Goal: Transaction & Acquisition: Purchase product/service

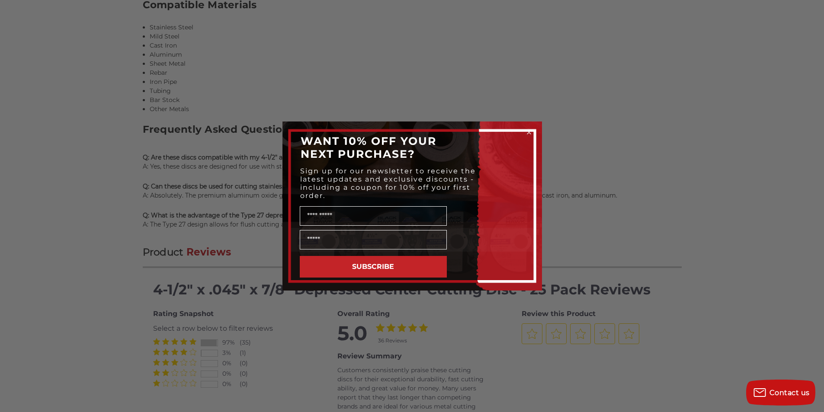
scroll to position [1033, 0]
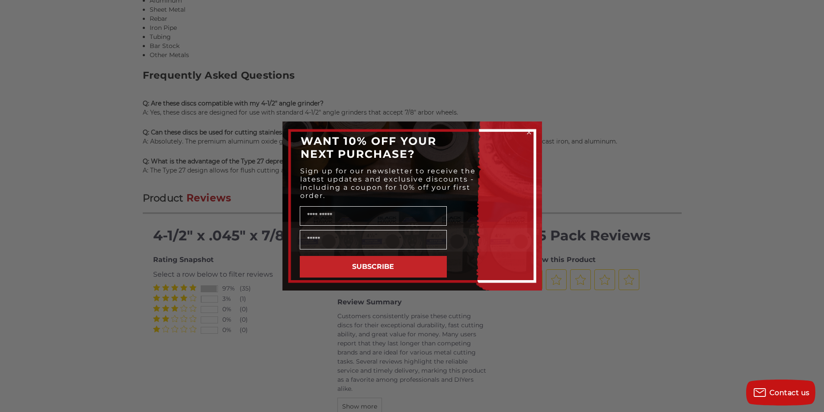
click at [543, 306] on div "Close dialog WANT 10% OFF YOUR NEXT PURCHASE? Sign up for our newsletter to rec…" at bounding box center [412, 206] width 824 height 412
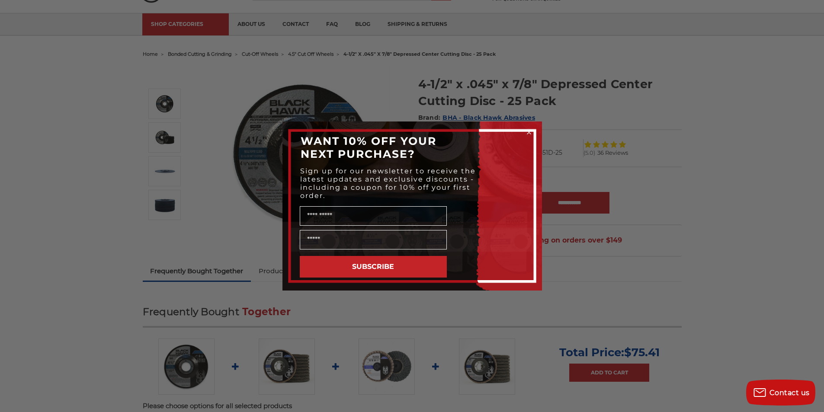
scroll to position [24, 0]
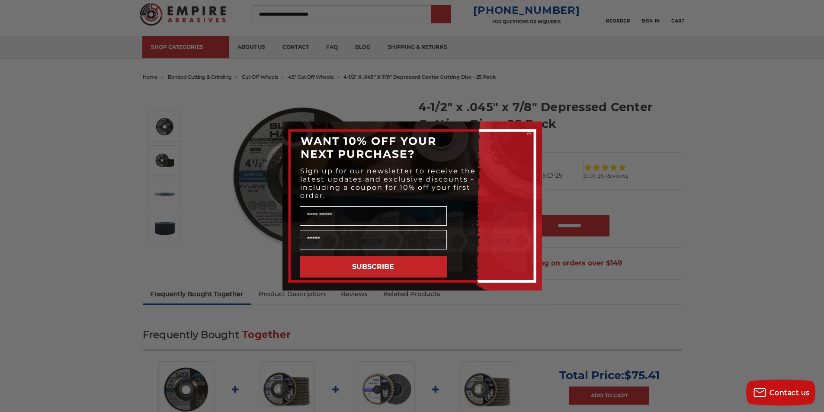
click at [457, 16] on div "Close dialog WANT 10% OFF YOUR NEXT PURCHASE? Sign up for our newsletter to rec…" at bounding box center [412, 206] width 824 height 412
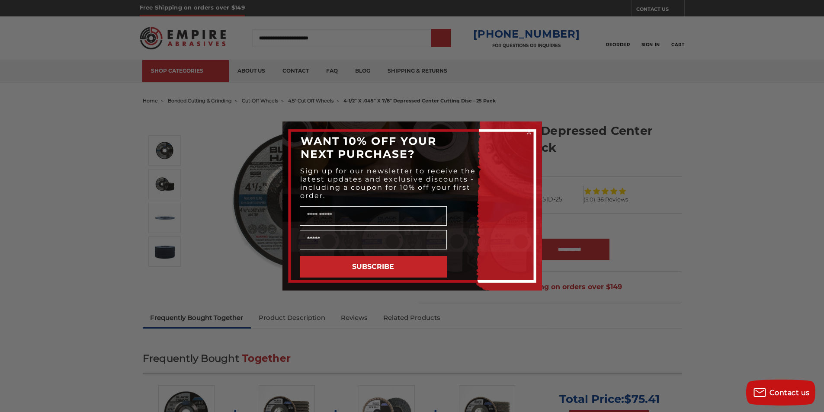
click at [525, 130] on icon "Close dialog" at bounding box center [529, 132] width 9 height 9
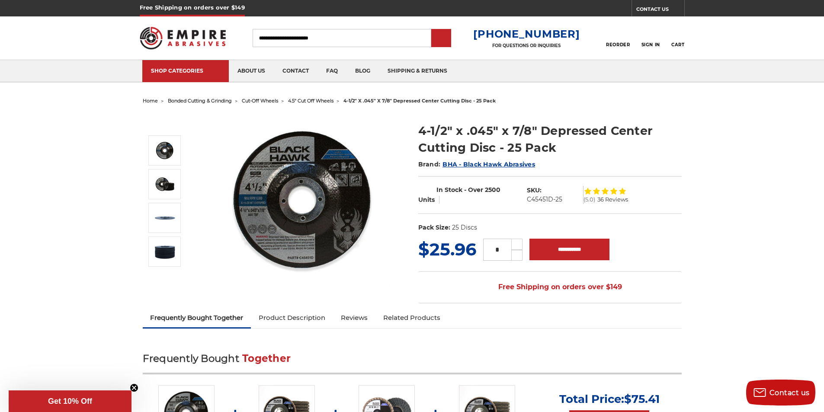
click at [251, 309] on link "Product Description" at bounding box center [292, 318] width 82 height 19
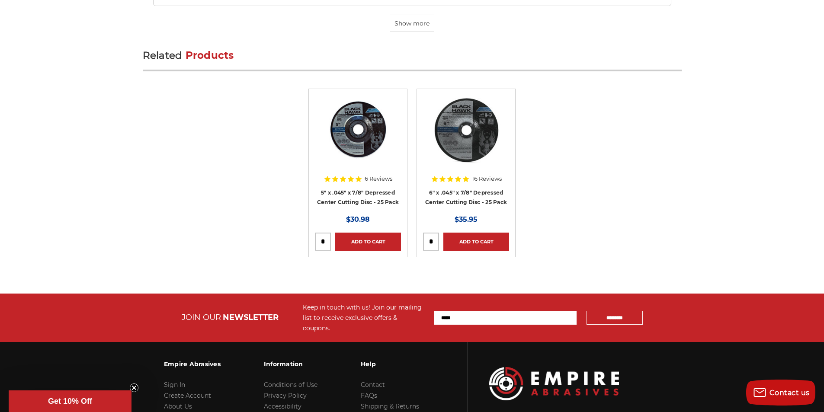
scroll to position [3012, 0]
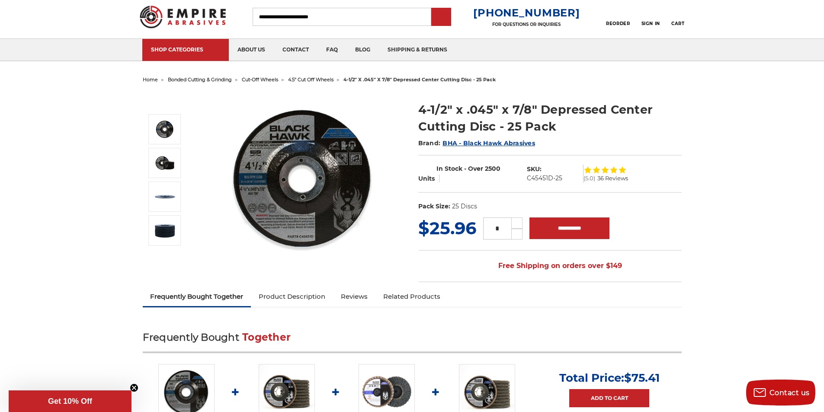
scroll to position [19, 0]
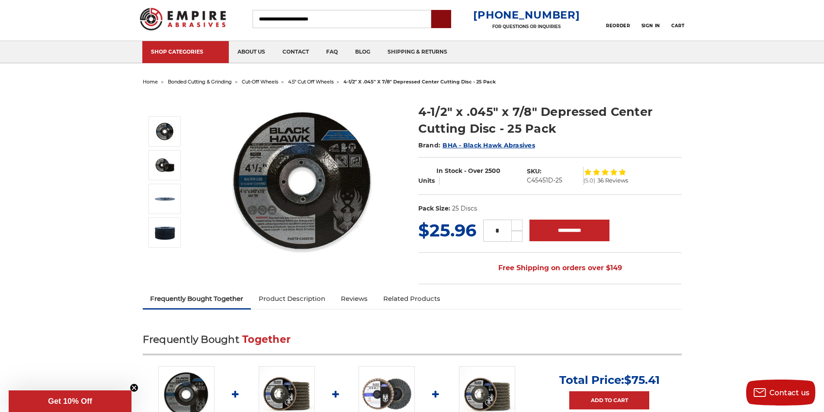
click at [450, 24] on input "submit" at bounding box center [441, 19] width 17 height 17
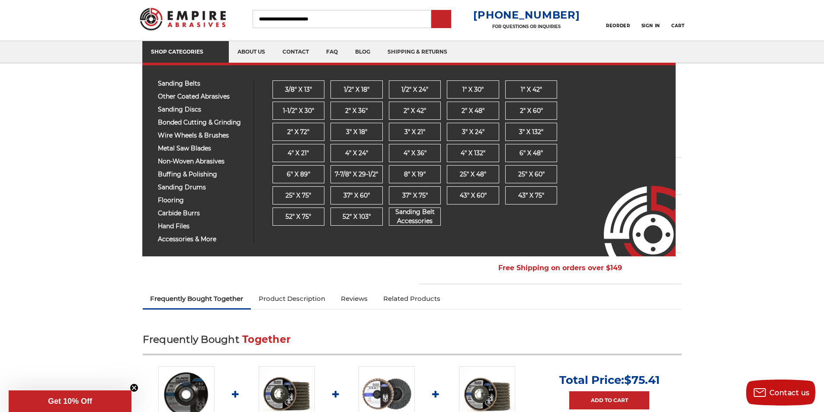
click at [164, 44] on link "SHOP CATEGORIES" at bounding box center [185, 52] width 87 height 22
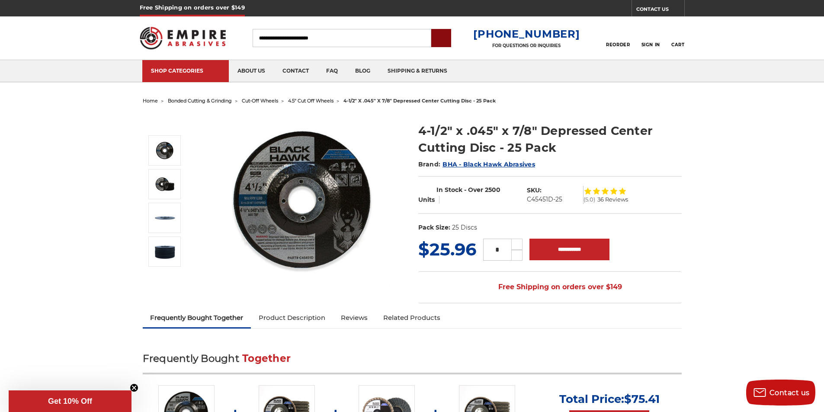
click at [450, 42] on input "submit" at bounding box center [441, 38] width 17 height 17
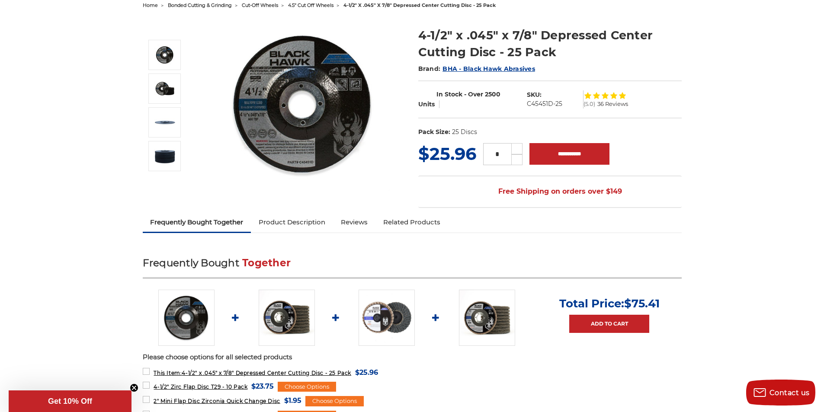
scroll to position [108, 0]
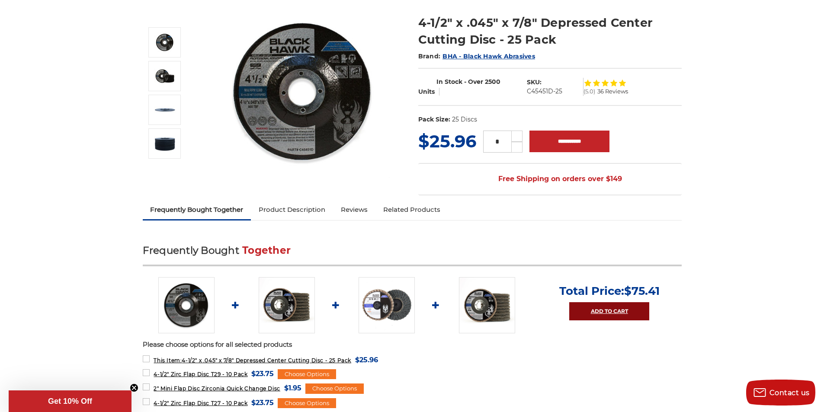
click at [580, 302] on link "Add to Cart" at bounding box center [609, 311] width 80 height 18
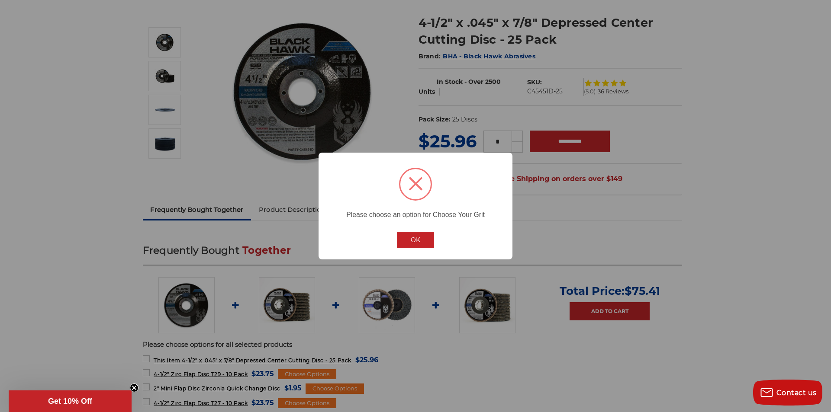
click at [405, 235] on button "OK" at bounding box center [415, 240] width 37 height 16
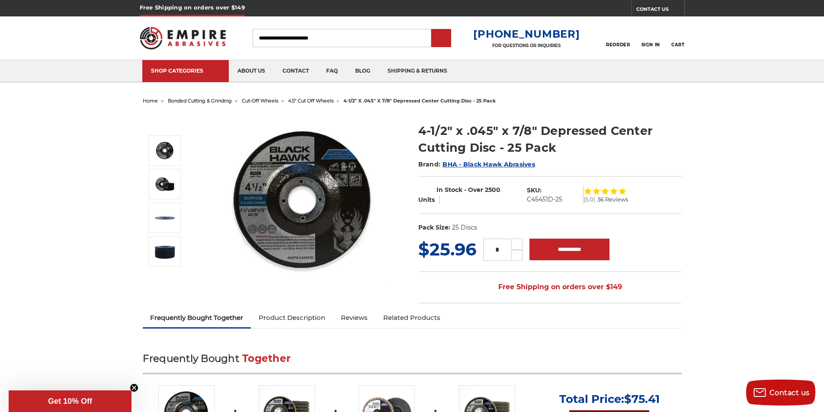
type link "Add All to Cart"
click at [569, 411] on link "Add to Cart" at bounding box center [609, 420] width 80 height 18
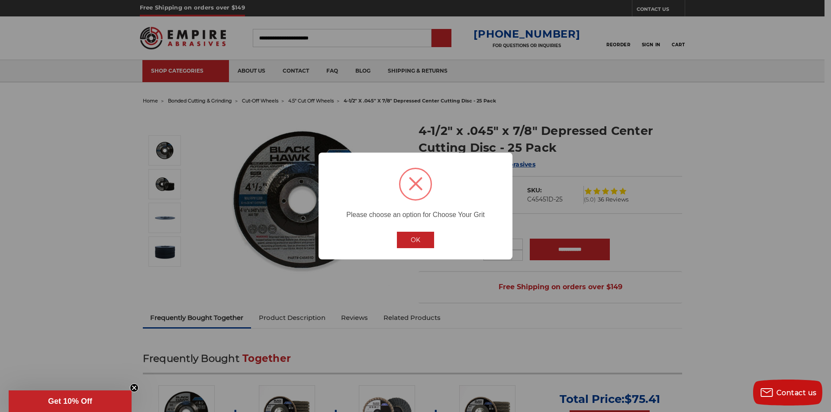
click at [405, 233] on button "OK" at bounding box center [415, 240] width 37 height 16
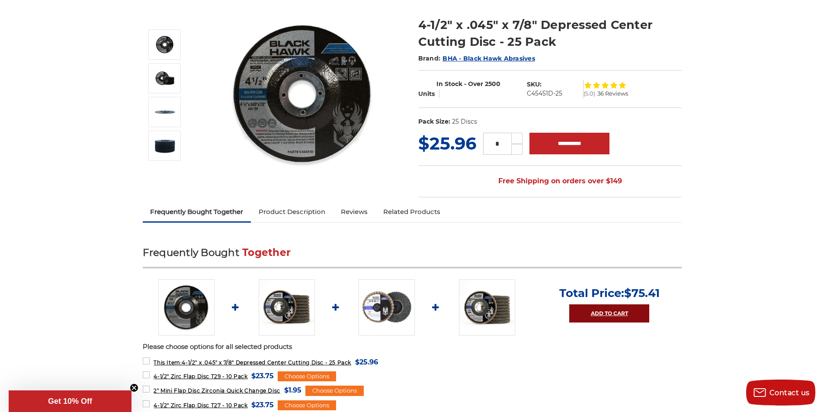
scroll to position [93, 0]
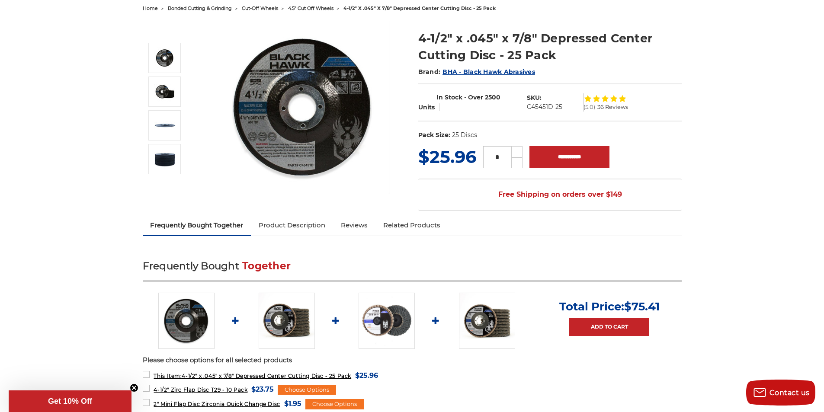
click at [176, 7] on span "bonded cutting & grinding" at bounding box center [200, 8] width 64 height 6
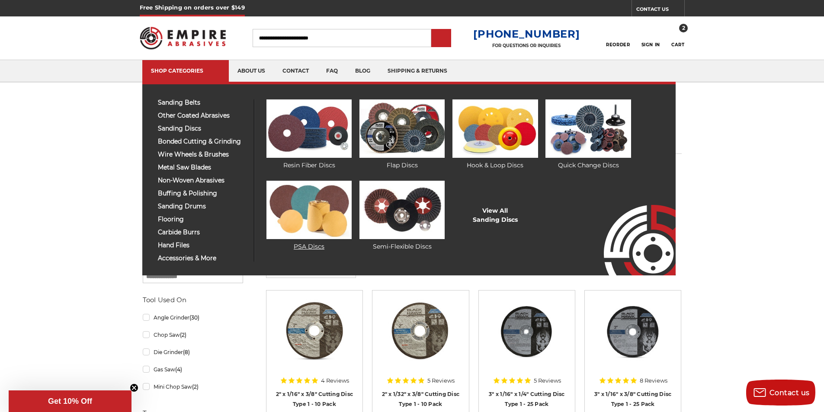
click at [300, 227] on img at bounding box center [309, 210] width 85 height 58
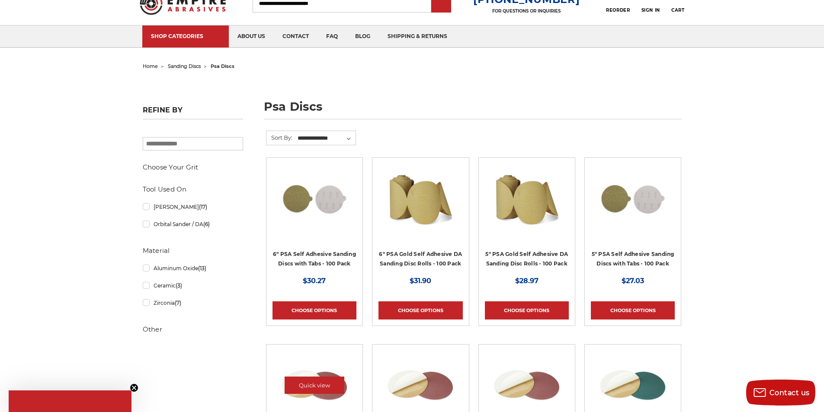
click at [283, 393] on div at bounding box center [315, 393] width 84 height 84
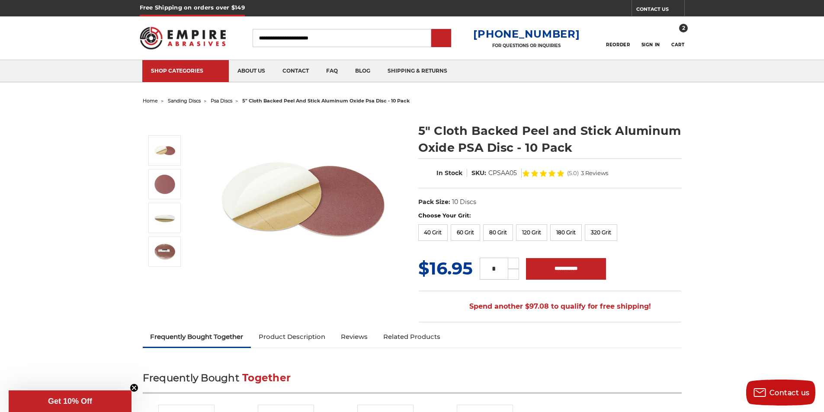
click at [381, 394] on h2 "Frequently Bought Together" at bounding box center [412, 383] width 539 height 21
click at [487, 392] on h2 "Frequently Bought Together" at bounding box center [412, 383] width 539 height 21
click at [592, 393] on h2 "Frequently Bought Together" at bounding box center [412, 383] width 539 height 21
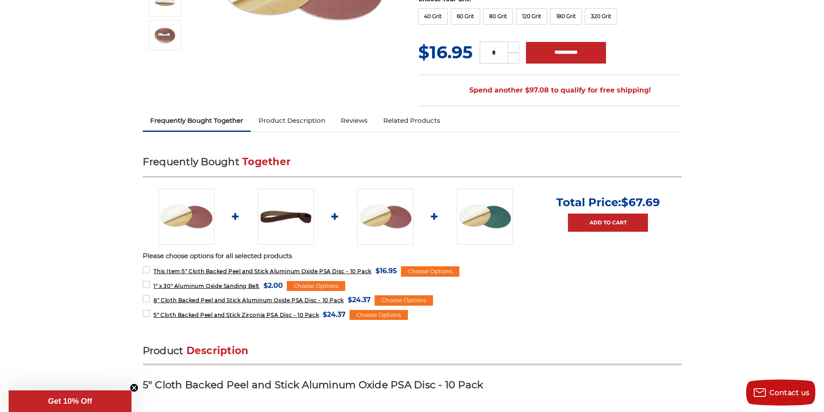
scroll to position [270, 0]
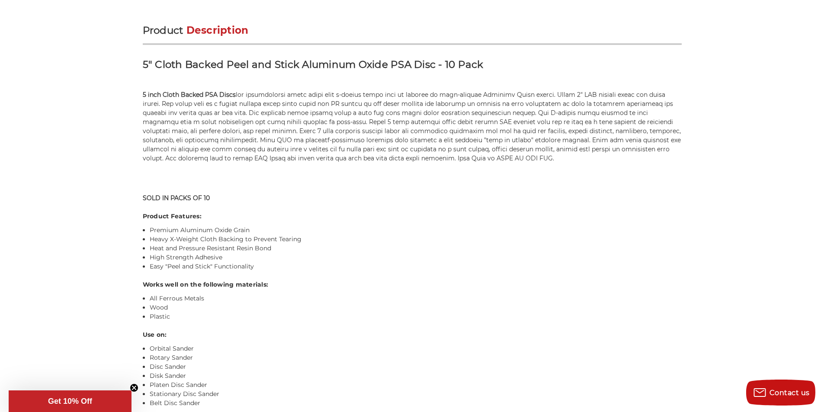
scroll to position [541, 0]
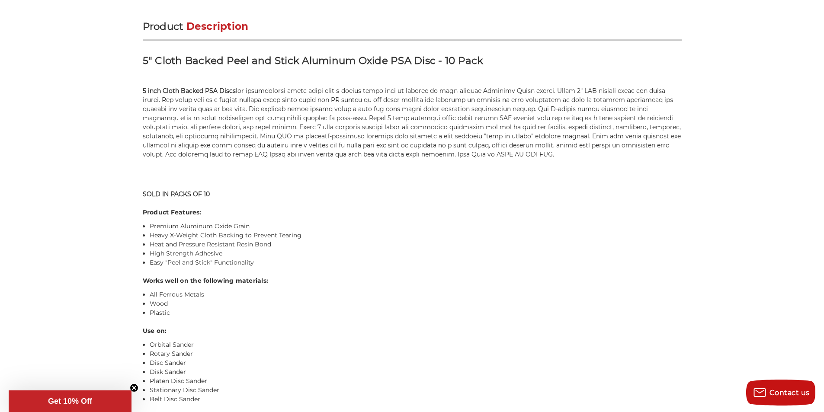
click at [388, 327] on h4 "Use on:" at bounding box center [412, 331] width 539 height 9
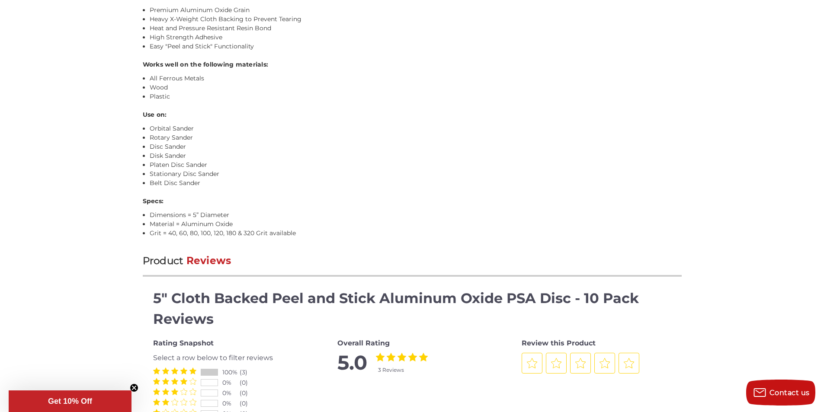
scroll to position [793, 0]
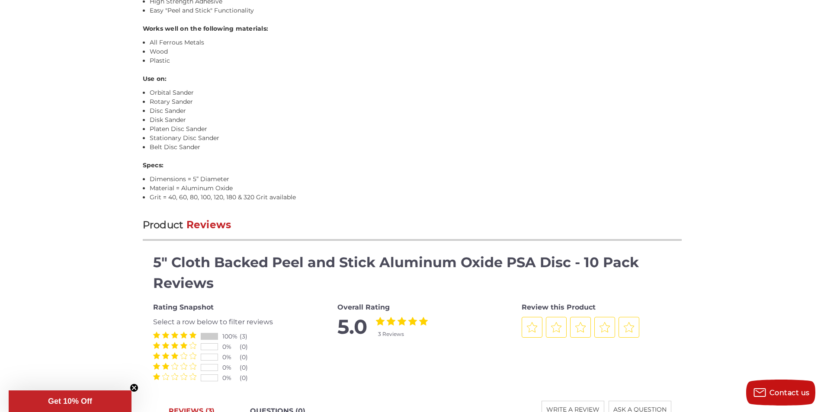
click at [492, 328] on div "Rating Snapshot Select a row below to filter reviews 100% (3) 0% (0) 0% (0) 0% …" at bounding box center [412, 341] width 518 height 86
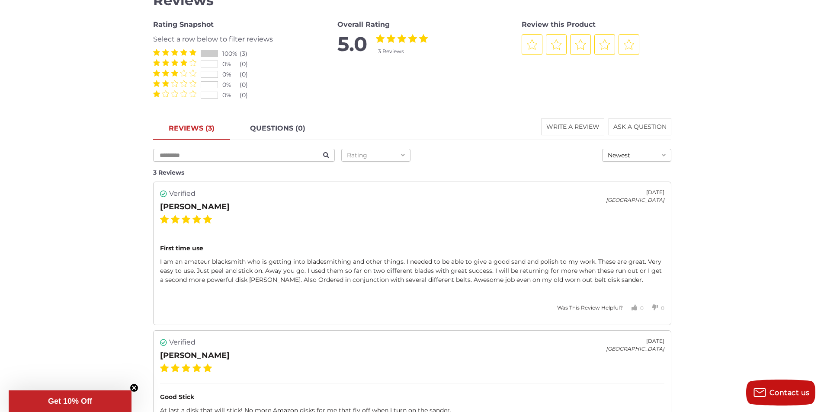
scroll to position [1082, 0]
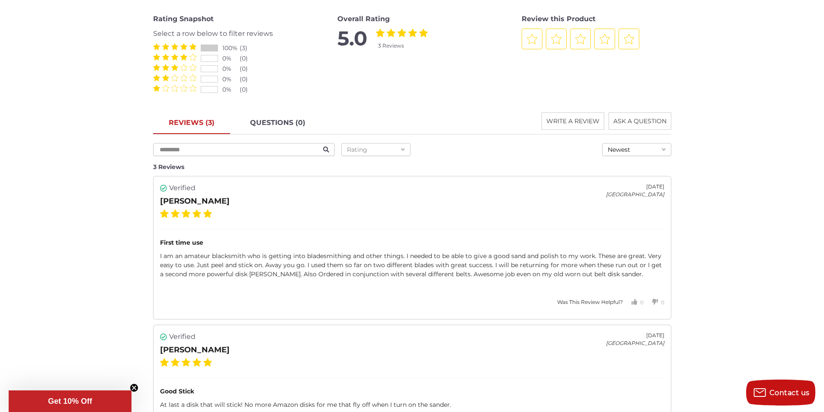
click at [596, 332] on div "Verified Jim H. March 19, 2021 United States" at bounding box center [412, 351] width 505 height 38
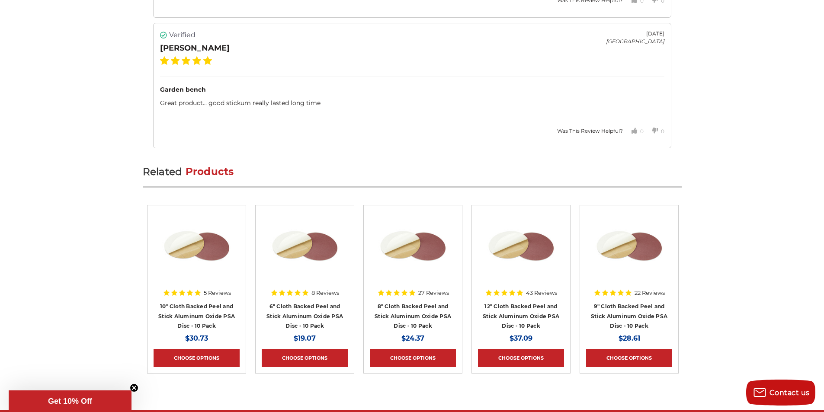
scroll to position [1569, 0]
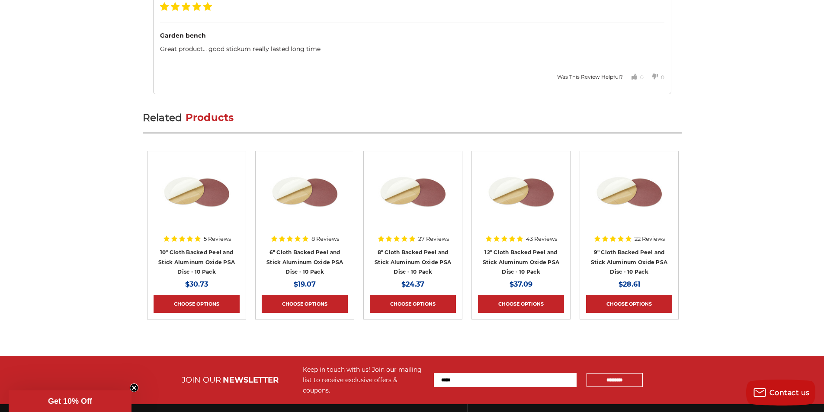
click at [280, 277] on div "Related Products Quick view 5 Reviews 10" Cloth Backed Peel and Stick Aluminum …" at bounding box center [412, 216] width 539 height 225
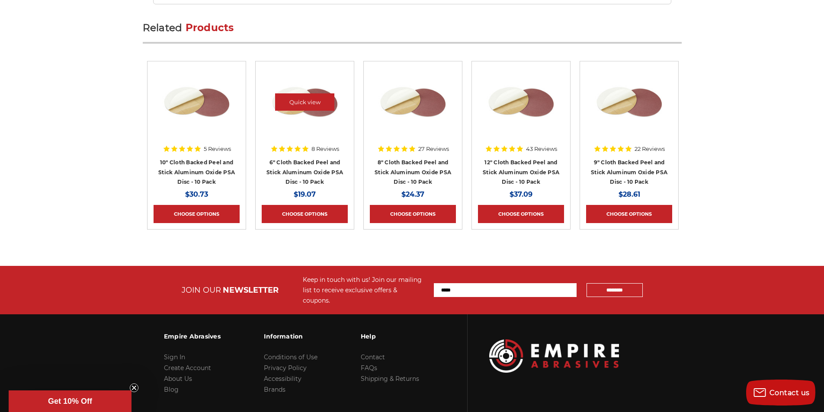
scroll to position [1663, 0]
